Goal: Task Accomplishment & Management: Complete application form

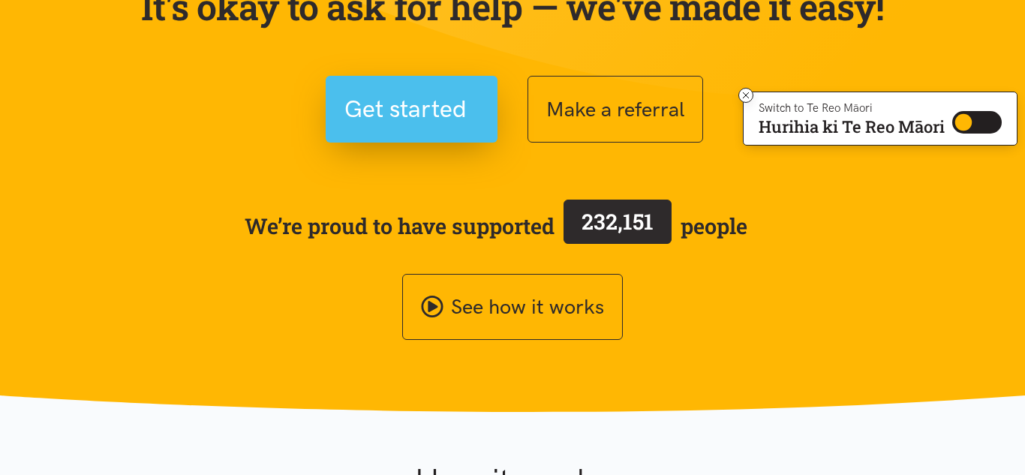
scroll to position [185, 0]
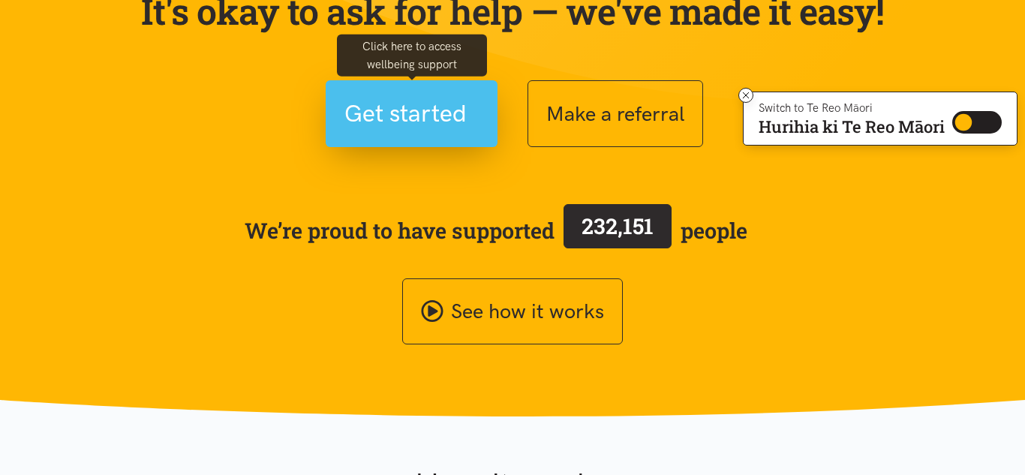
click at [417, 110] on span "Get started" at bounding box center [405, 114] width 122 height 38
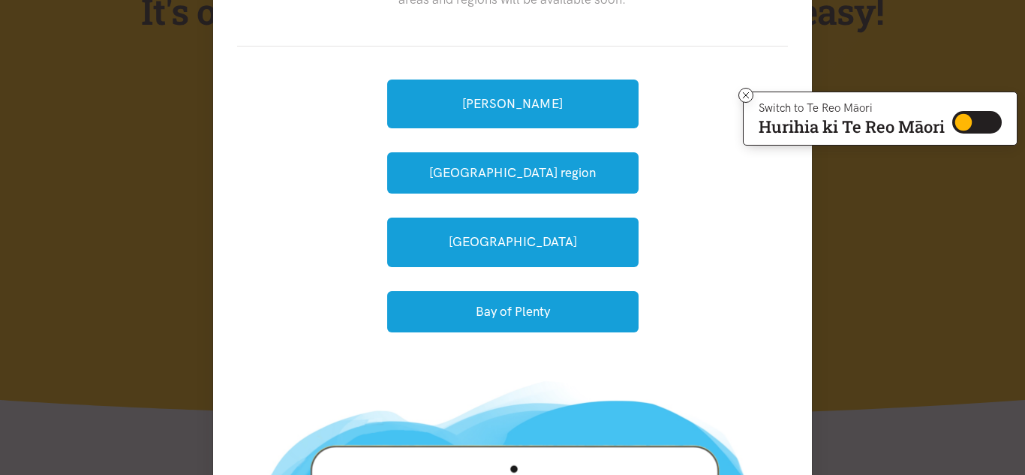
scroll to position [125, 0]
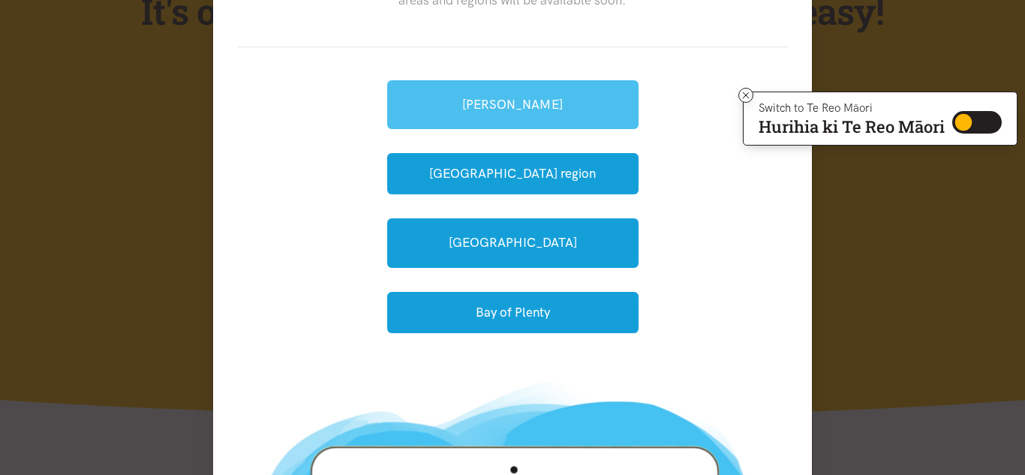
click at [527, 96] on link "[PERSON_NAME]" at bounding box center [512, 104] width 251 height 49
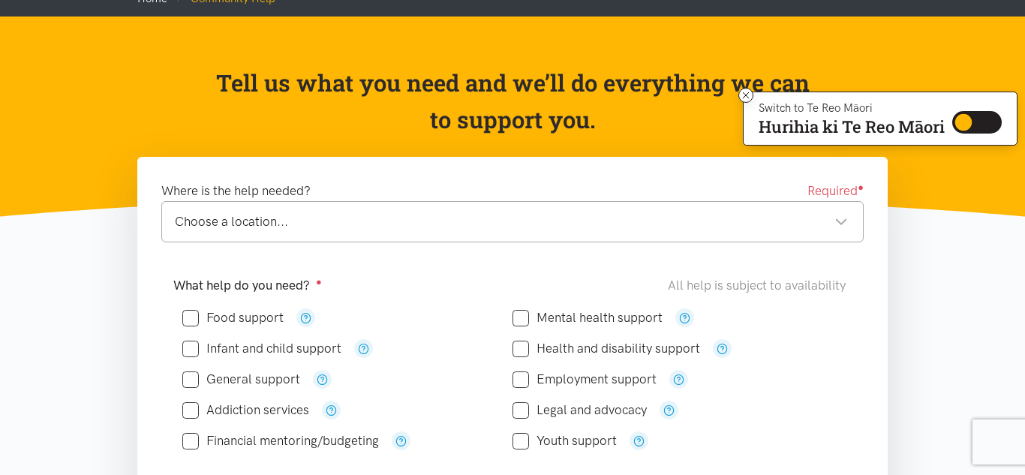
scroll to position [242, 0]
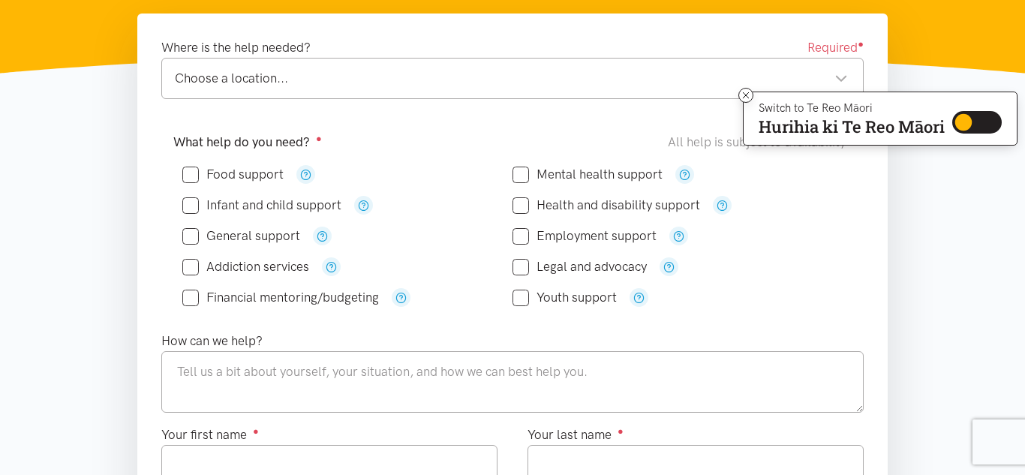
click at [191, 176] on input "Food support" at bounding box center [232, 174] width 101 height 13
checkbox input "true"
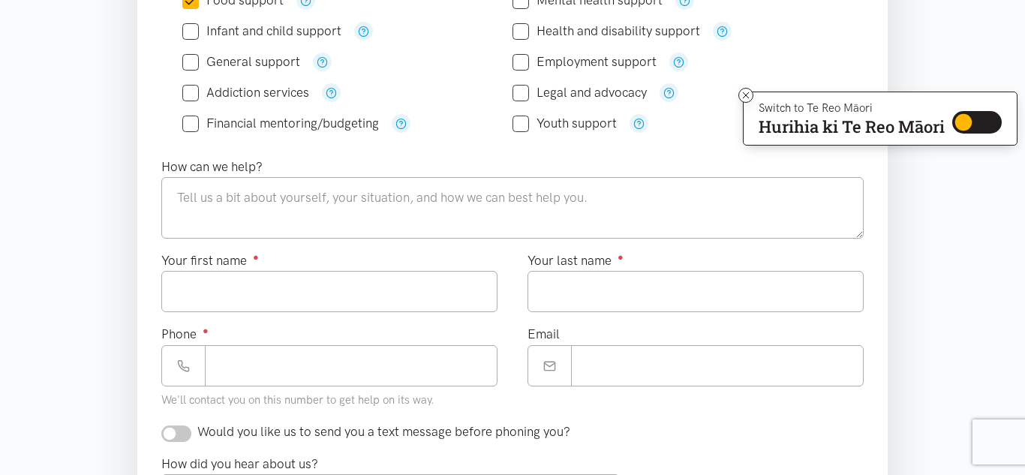
scroll to position [417, 0]
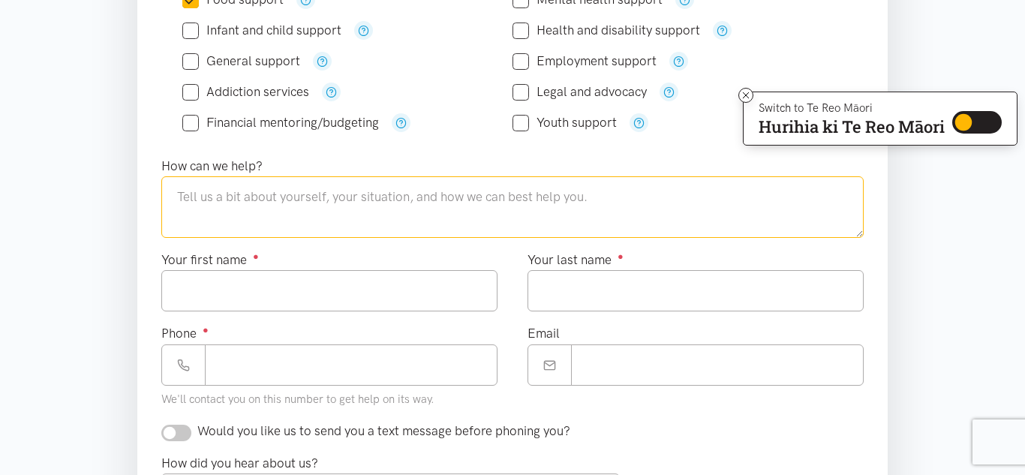
click at [328, 210] on textarea at bounding box center [512, 207] width 702 height 62
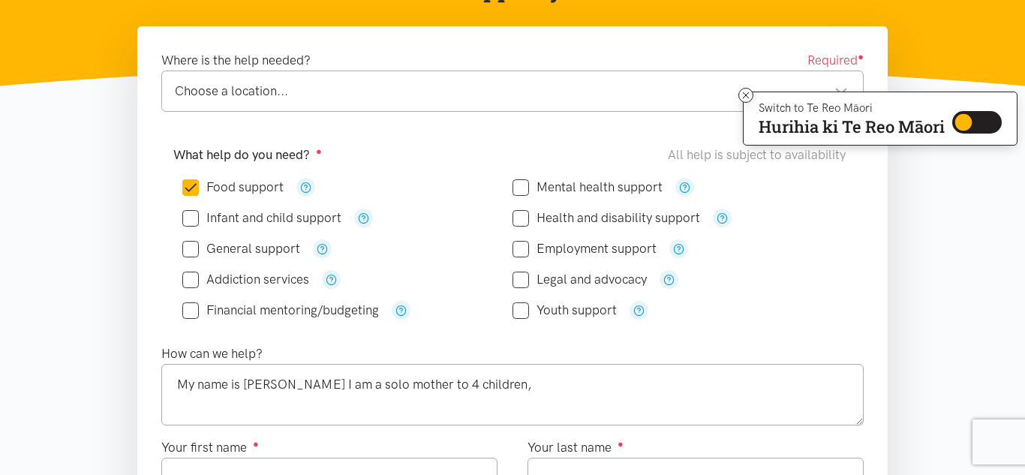
scroll to position [218, 0]
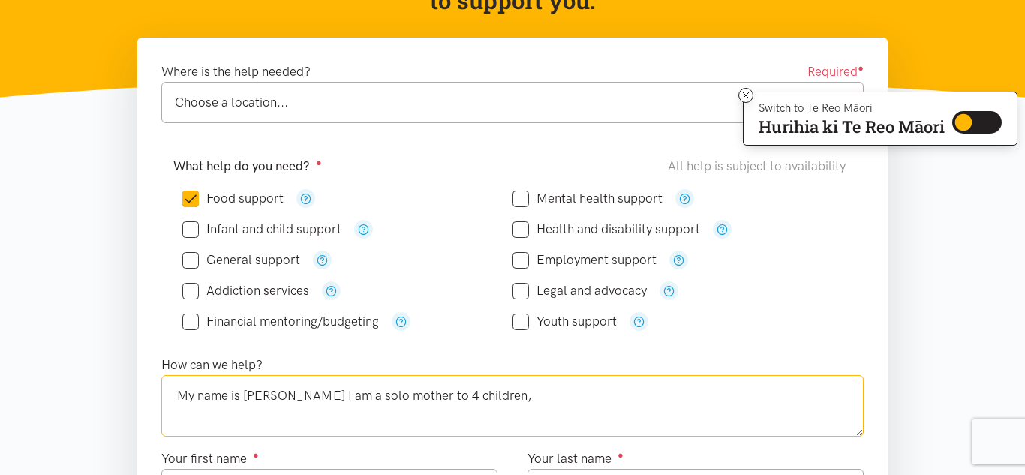
click at [506, 388] on textarea "My name is Cherith I am a solo mother to 4 children," at bounding box center [512, 406] width 702 height 62
type textarea "M"
click at [446, 101] on div "Choose a location..." at bounding box center [511, 102] width 673 height 20
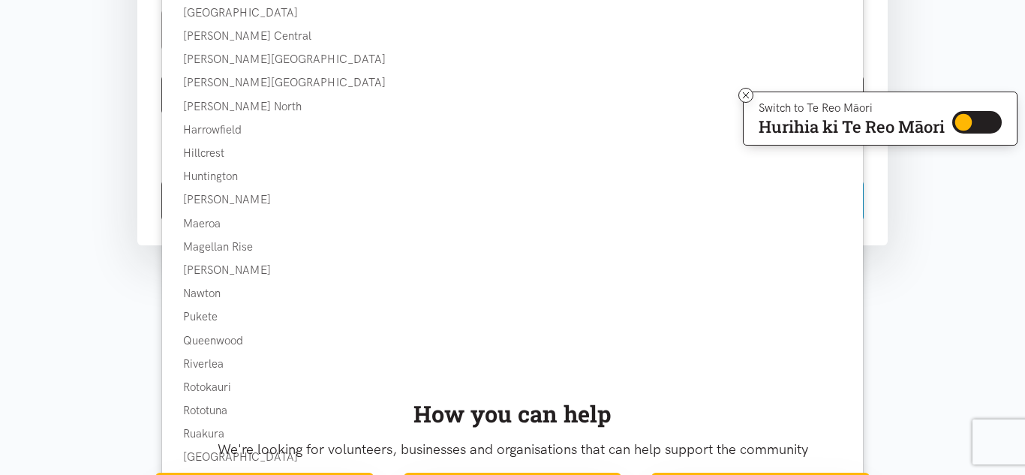
scroll to position [883, 0]
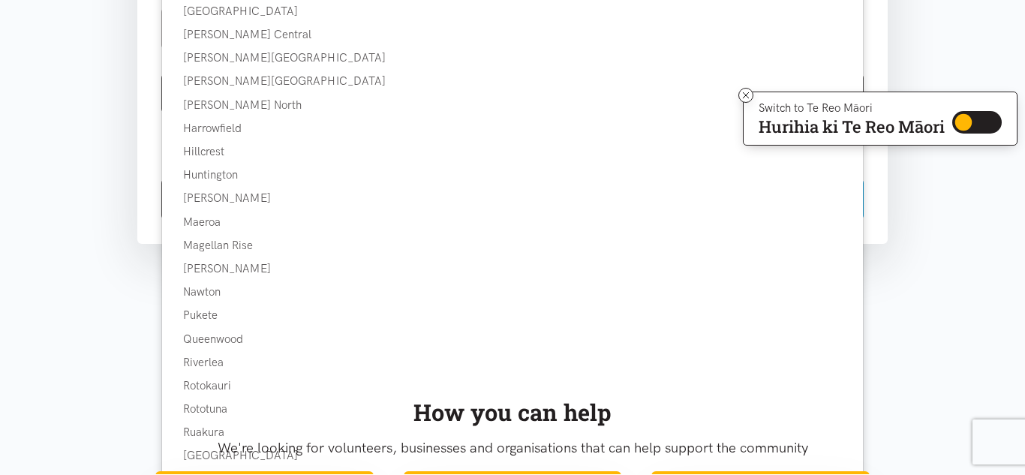
click at [204, 408] on div "How you can help" at bounding box center [512, 412] width 714 height 37
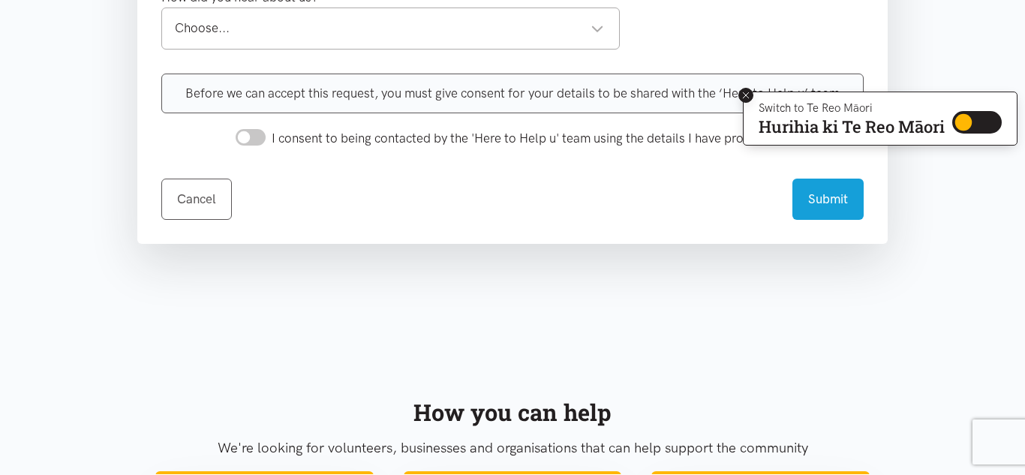
click at [747, 100] on icon at bounding box center [746, 95] width 11 height 11
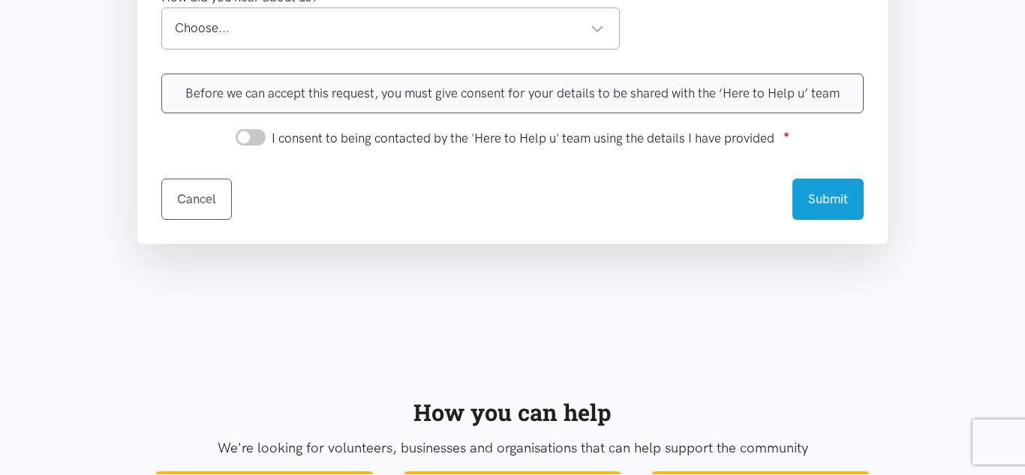
click at [254, 134] on input "I consent to being contacted by the 'Here to Help u' team using the details I h…" at bounding box center [251, 137] width 30 height 17
checkbox input "true"
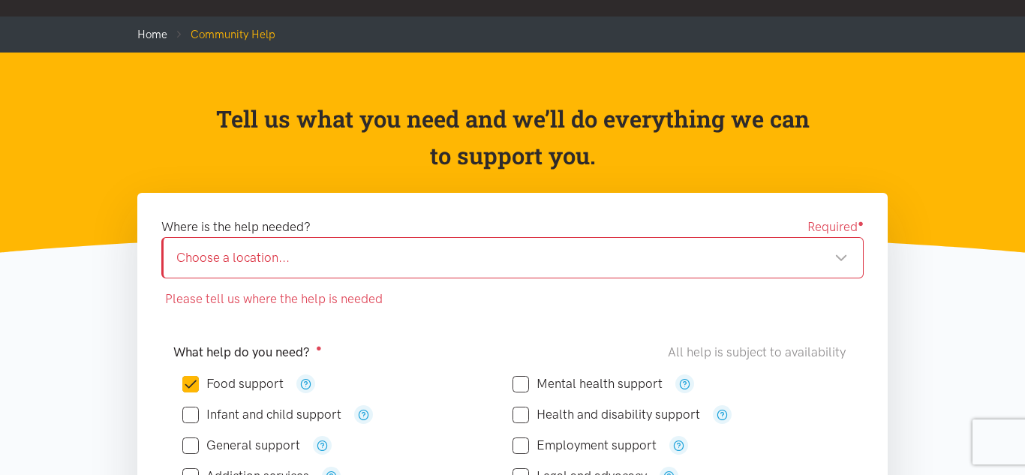
scroll to position [0, 0]
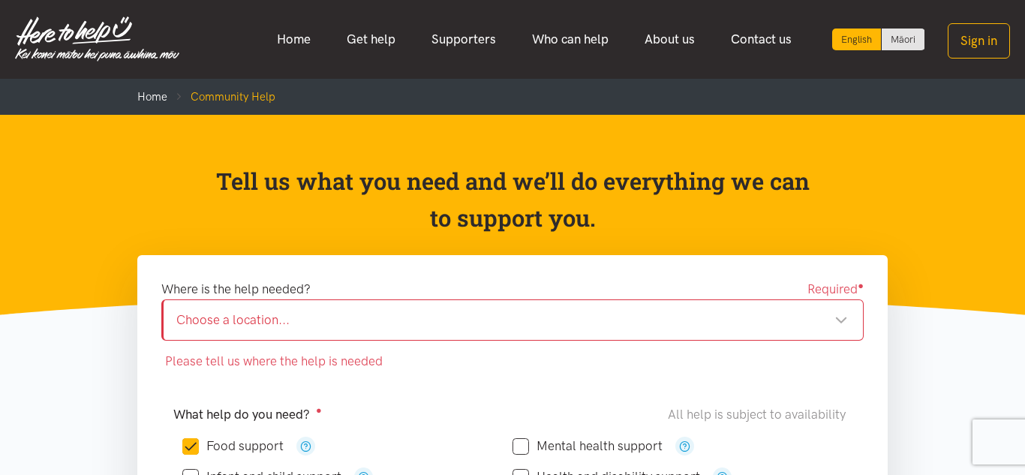
click at [619, 322] on div "Choose a location..." at bounding box center [512, 320] width 672 height 20
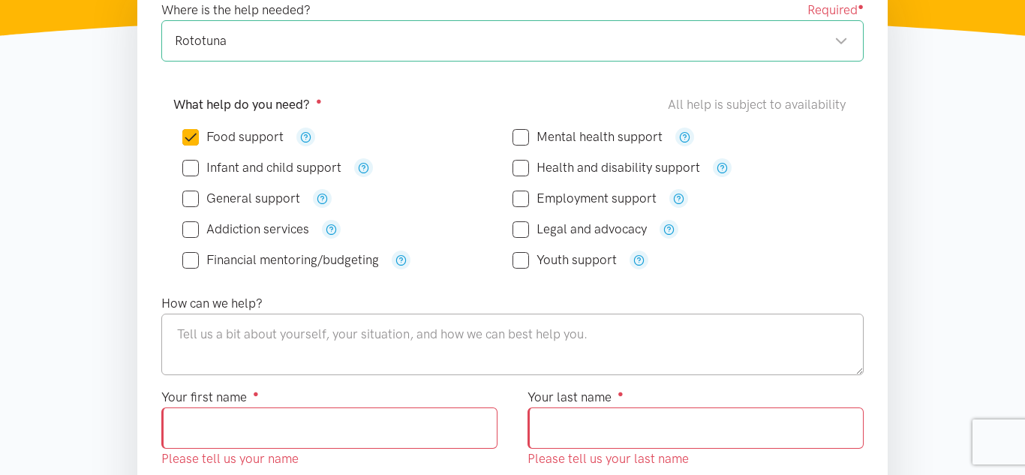
scroll to position [287, 0]
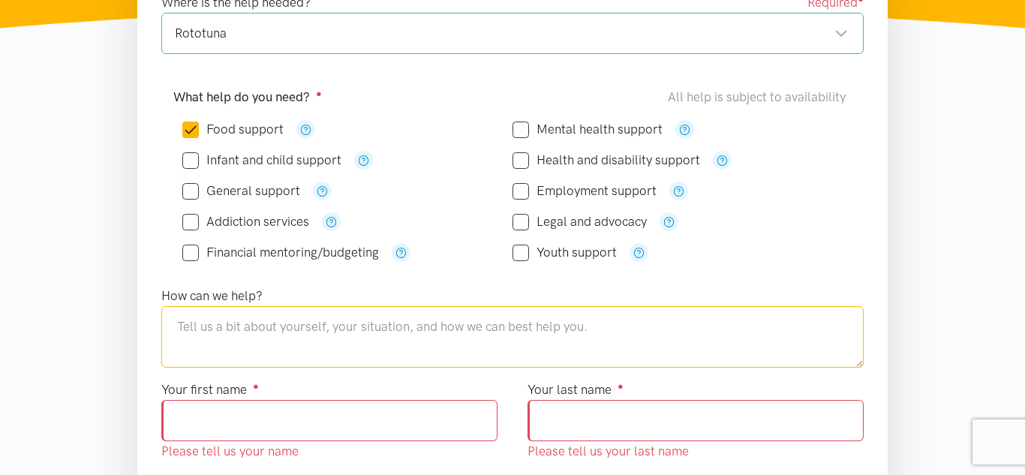
click at [401, 318] on textarea at bounding box center [512, 337] width 702 height 62
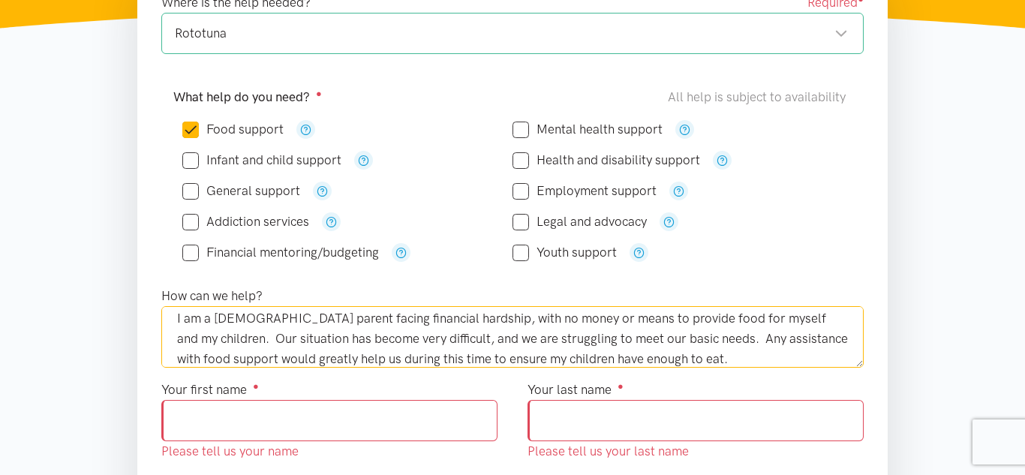
scroll to position [20, 0]
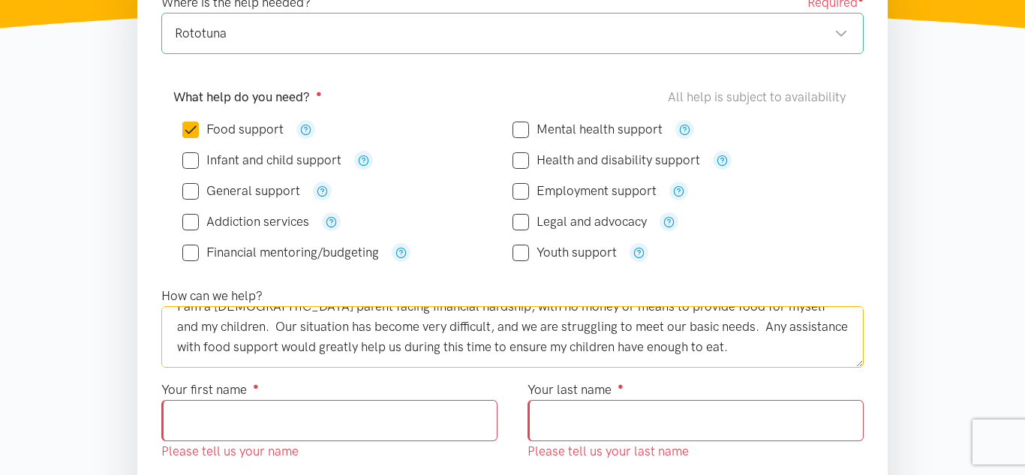
type textarea "I am a single parent facing financial hardship, with no money or means to provi…"
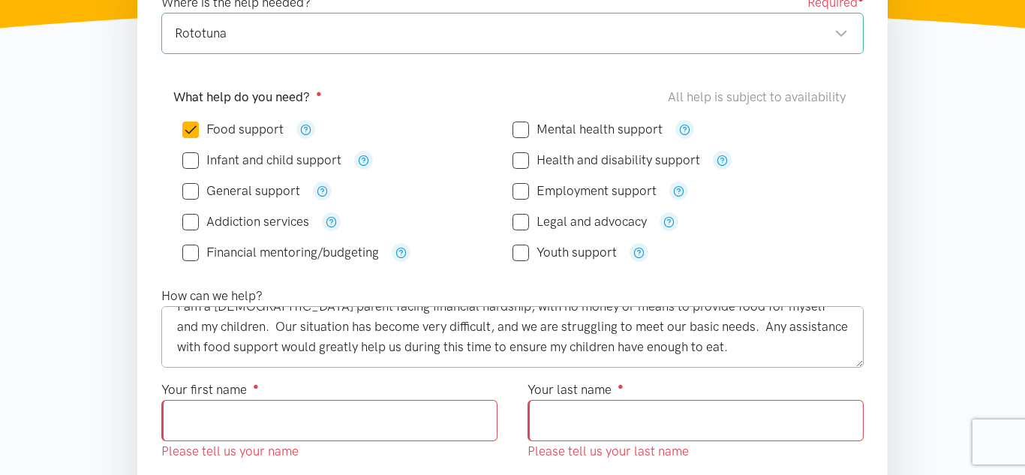
click at [406, 419] on input "Your first name ●" at bounding box center [329, 420] width 336 height 41
type input "*******"
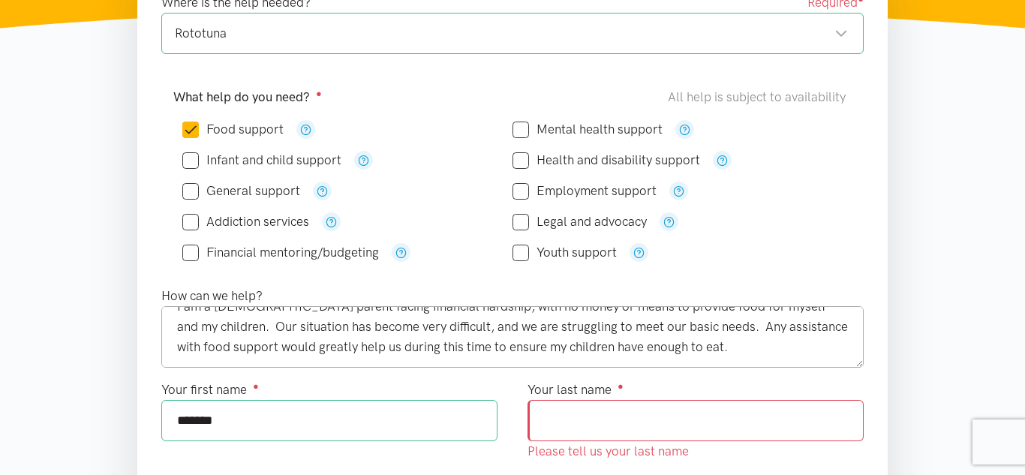
click at [660, 422] on input "Your last name ●" at bounding box center [696, 420] width 336 height 41
type input "******"
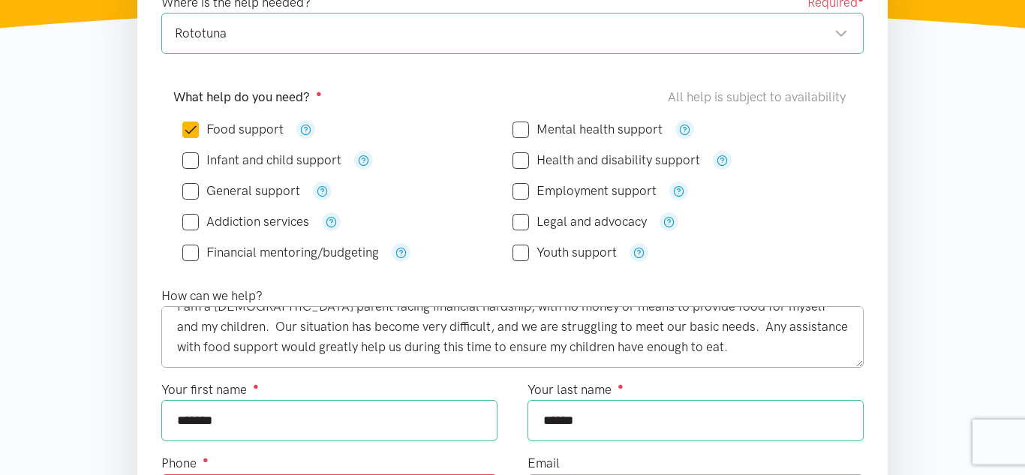
scroll to position [327, 0]
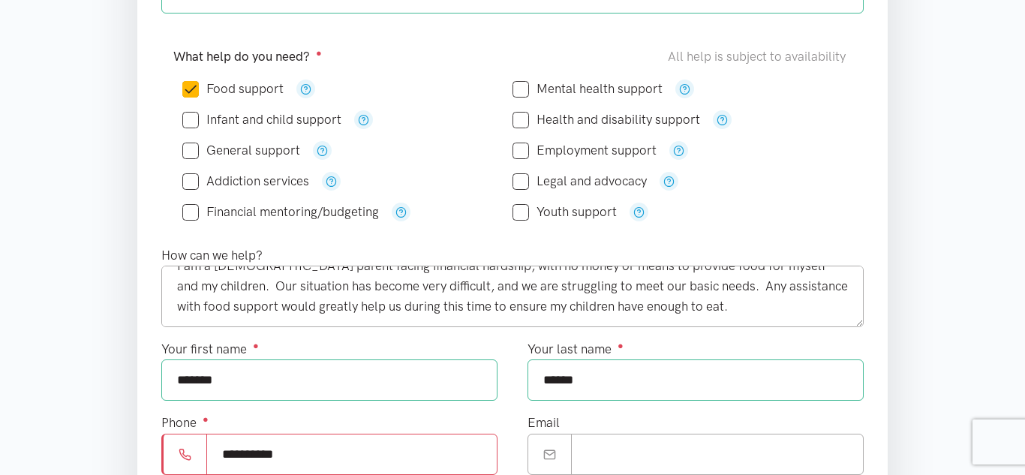
type input "**********"
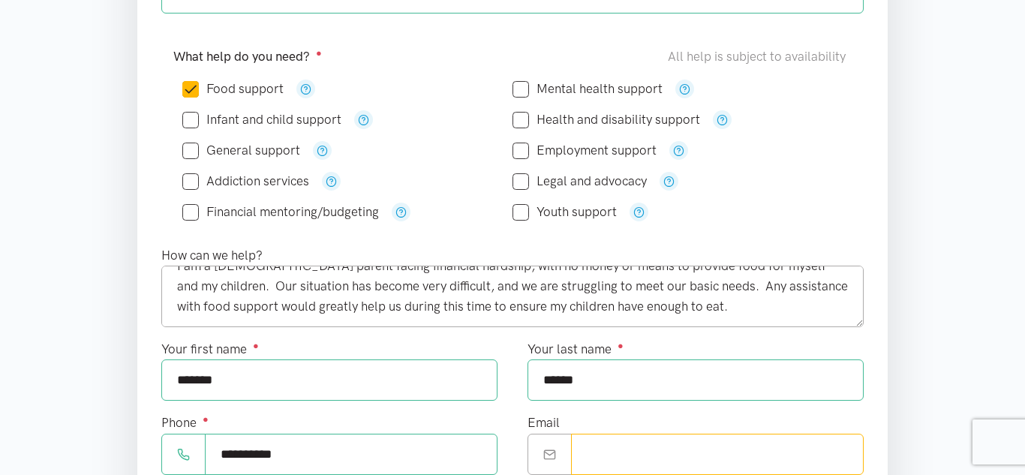
click at [703, 454] on input "Email" at bounding box center [717, 454] width 293 height 41
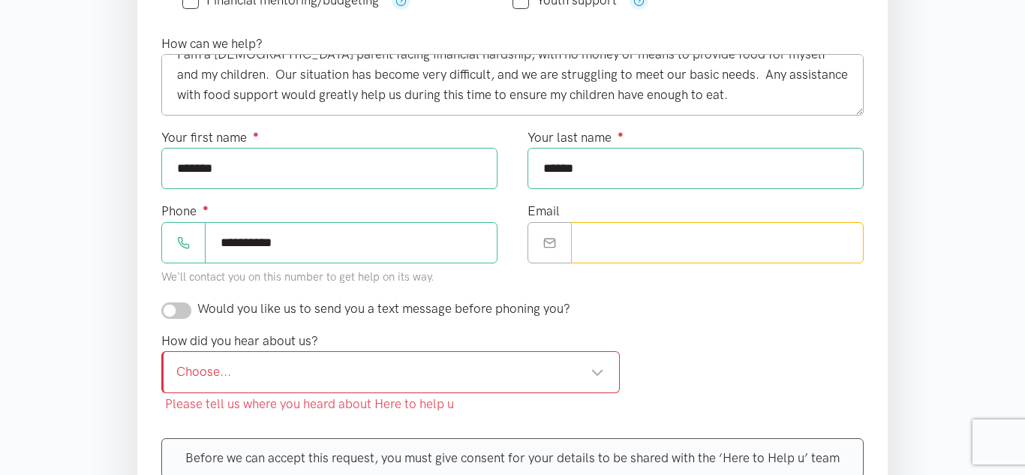
scroll to position [540, 0]
type input "**********"
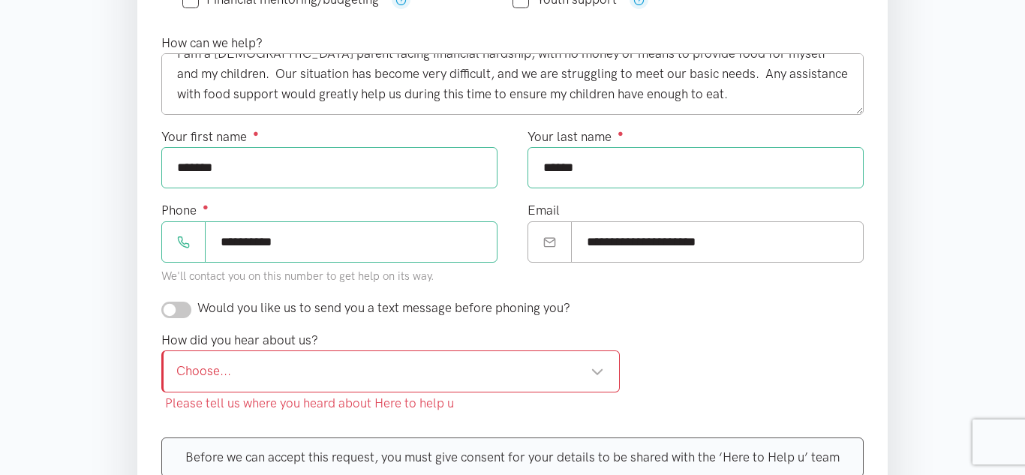
click at [182, 311] on input "checkbox" at bounding box center [176, 310] width 30 height 17
checkbox input "true"
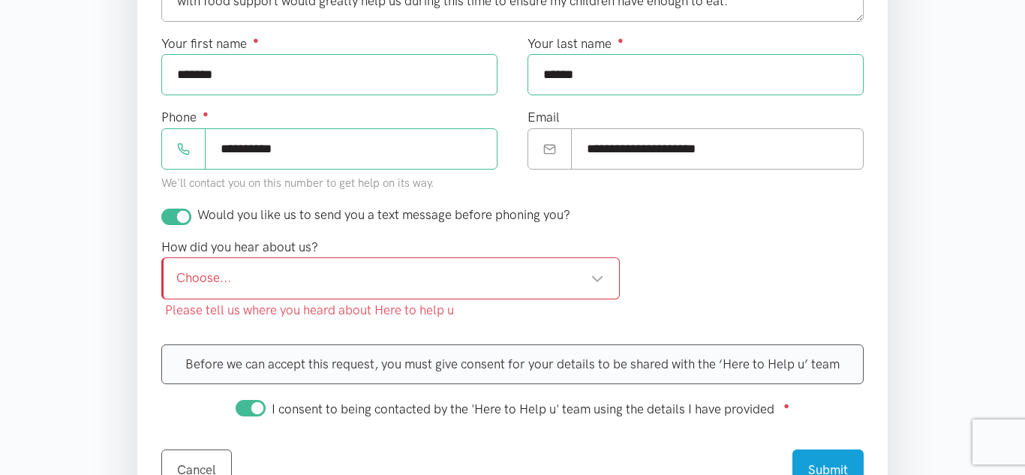
scroll to position [636, 0]
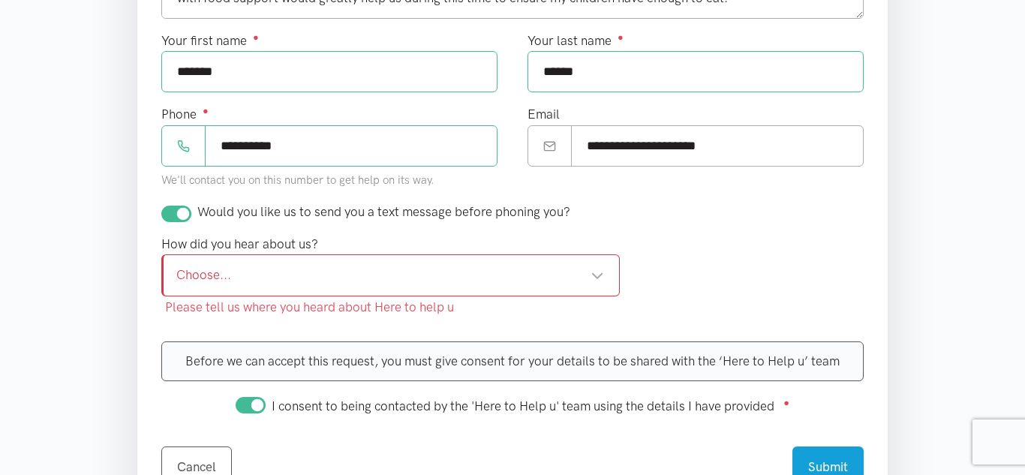
click at [438, 257] on div "Choose... Choose..." at bounding box center [390, 274] width 459 height 41
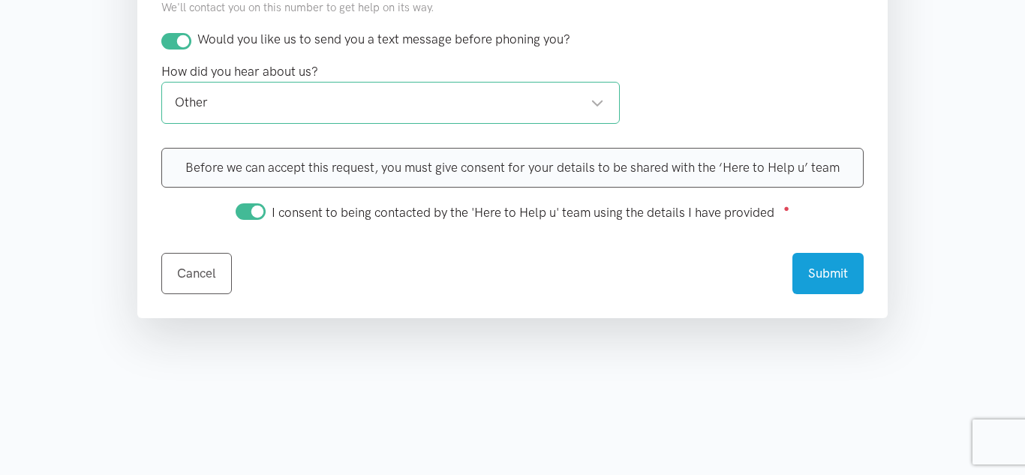
scroll to position [808, 0]
click at [843, 277] on button "Submit" at bounding box center [827, 271] width 71 height 41
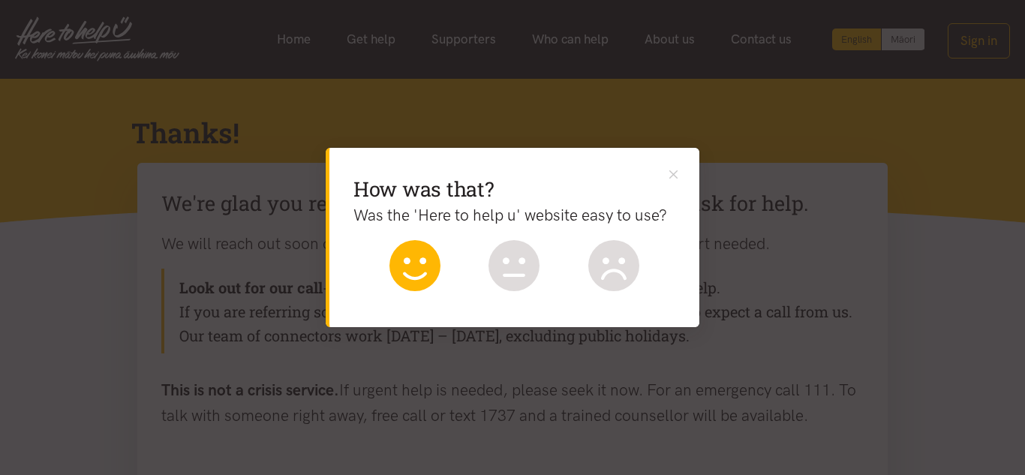
click at [429, 275] on icon at bounding box center [414, 265] width 51 height 51
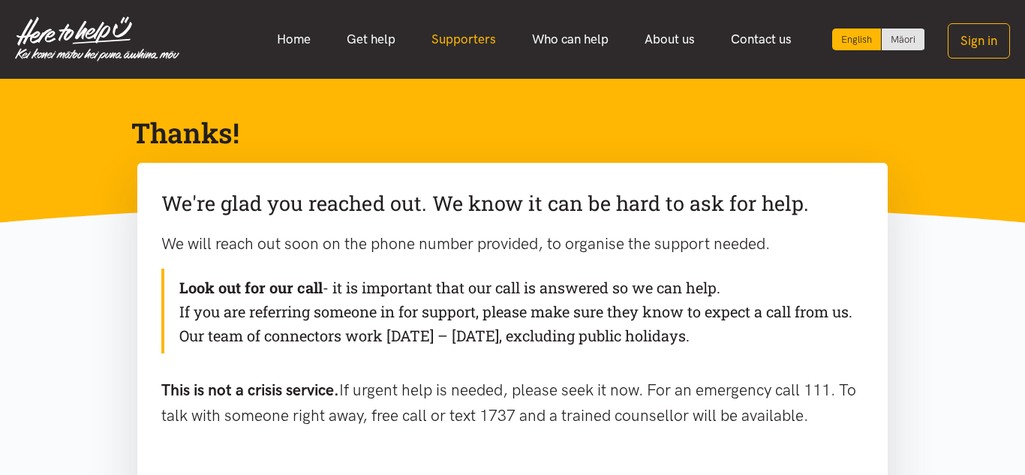
click at [481, 43] on link "Supporters" at bounding box center [464, 39] width 101 height 32
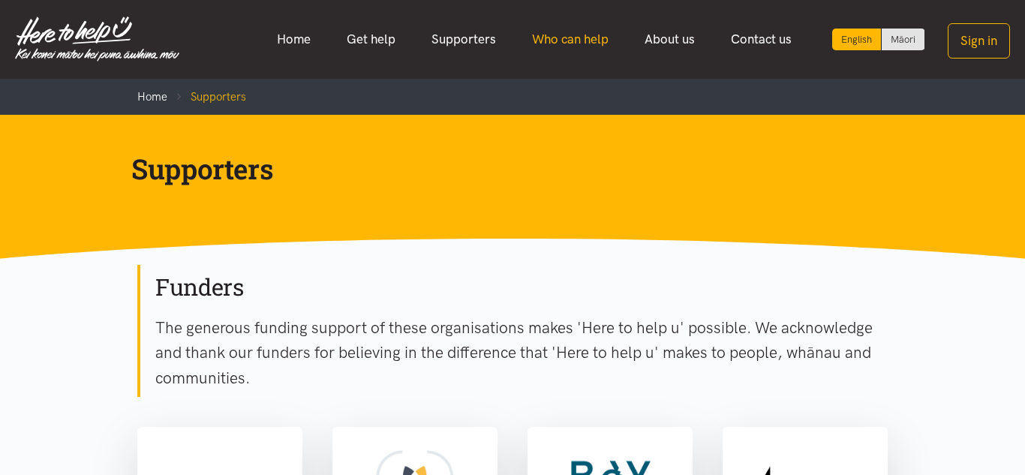
click at [597, 39] on link "Who can help" at bounding box center [570, 39] width 113 height 32
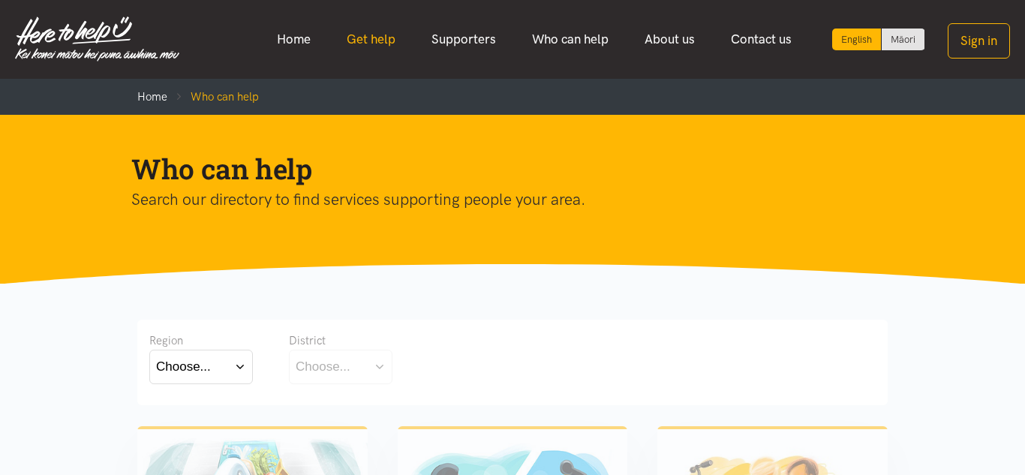
click at [369, 44] on link "Get help" at bounding box center [371, 39] width 85 height 32
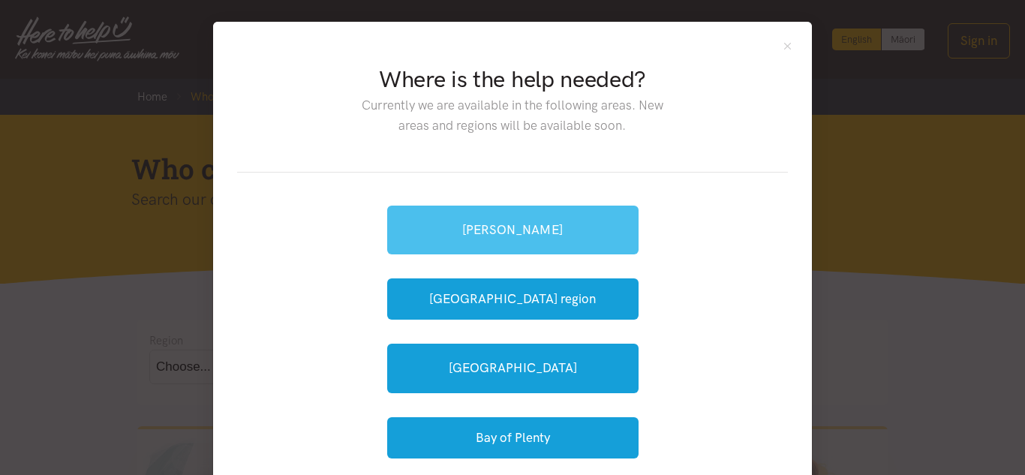
click at [581, 214] on link "[PERSON_NAME]" at bounding box center [512, 230] width 251 height 49
